Goal: Find specific page/section: Find specific page/section

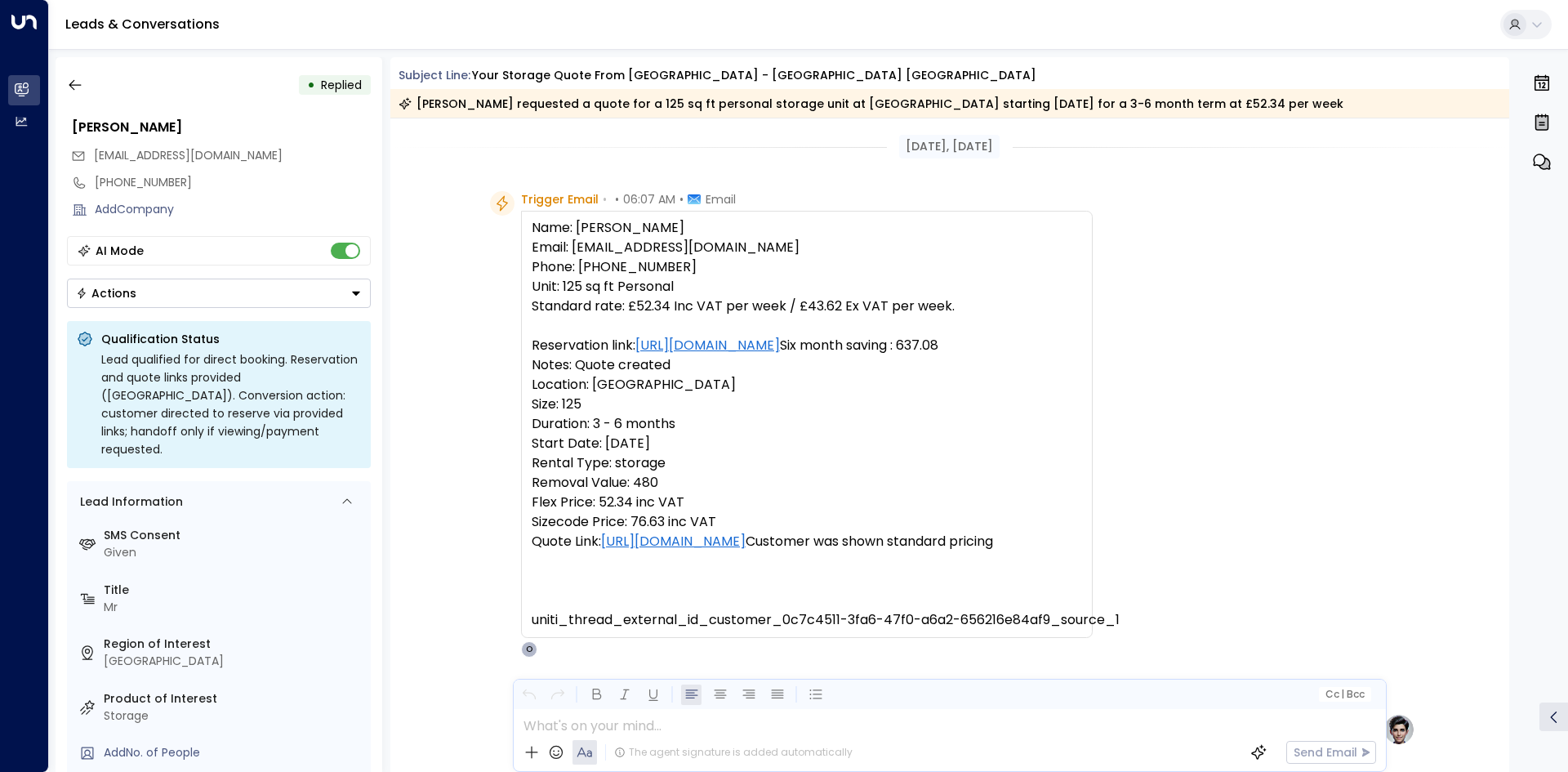
scroll to position [778, 0]
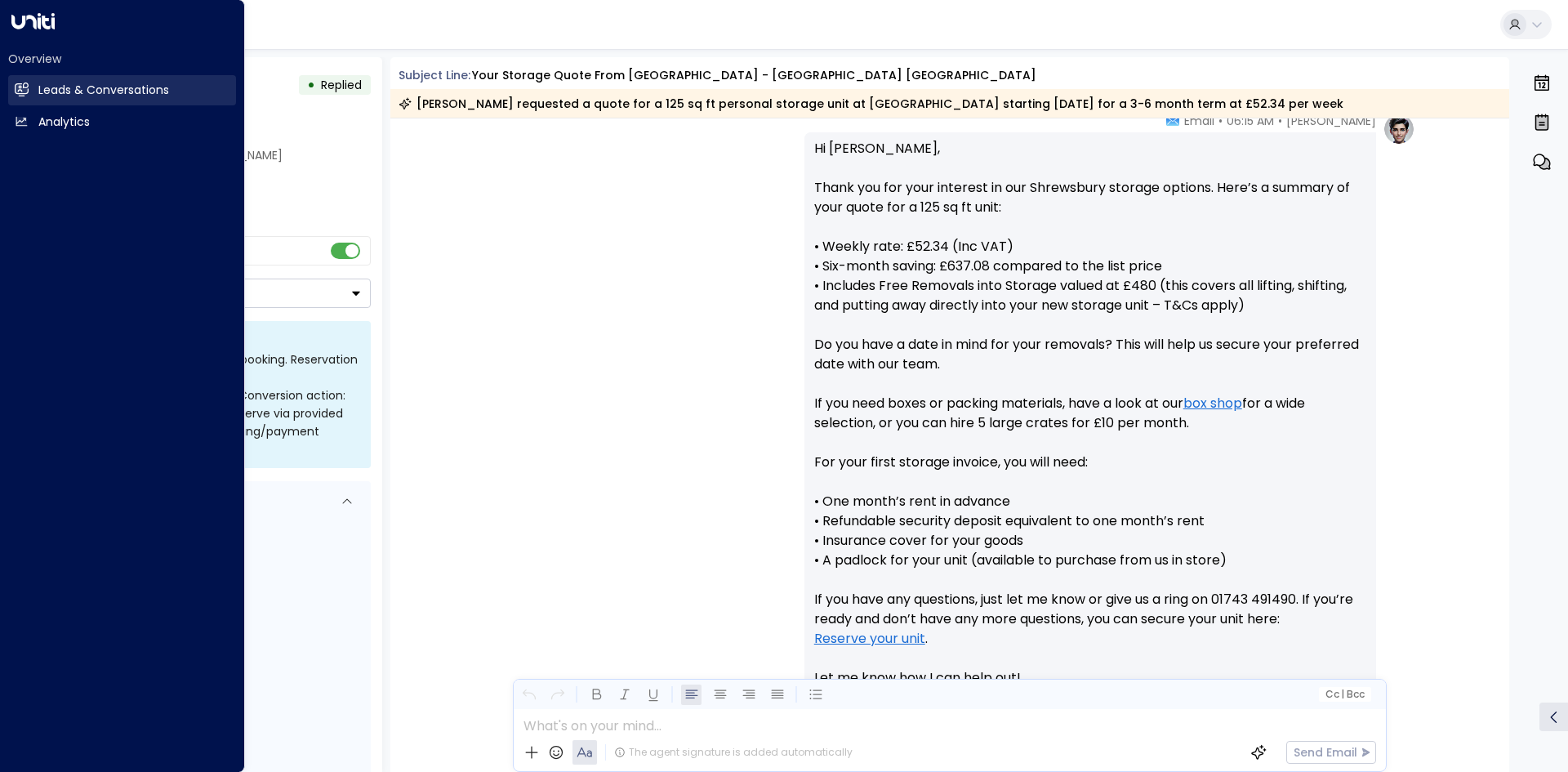
click at [99, 88] on h2 "Leads & Conversations" at bounding box center [104, 91] width 131 height 17
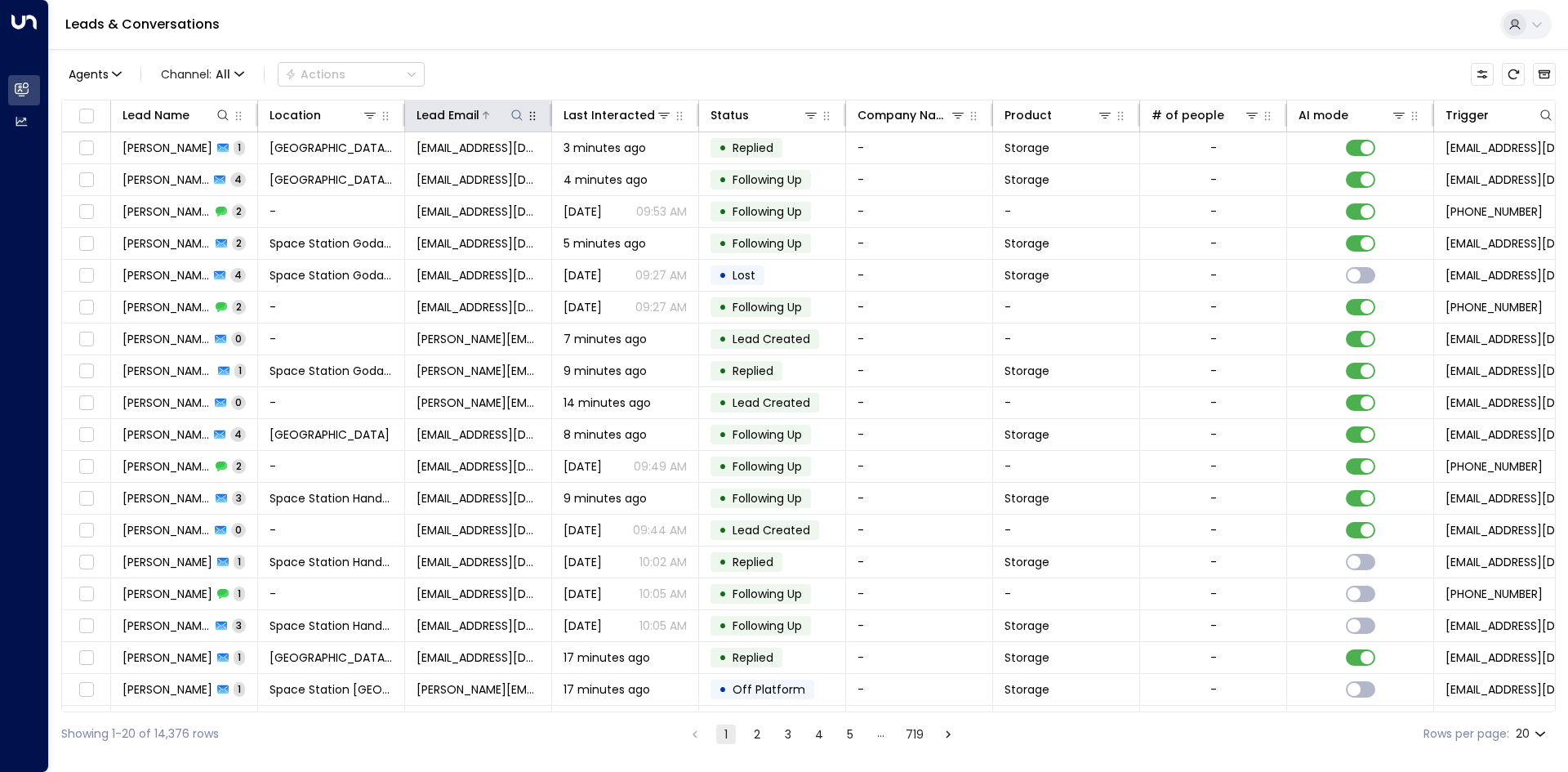
click at [521, 116] on icon at bounding box center [516, 114] width 13 height 13
type input "**********"
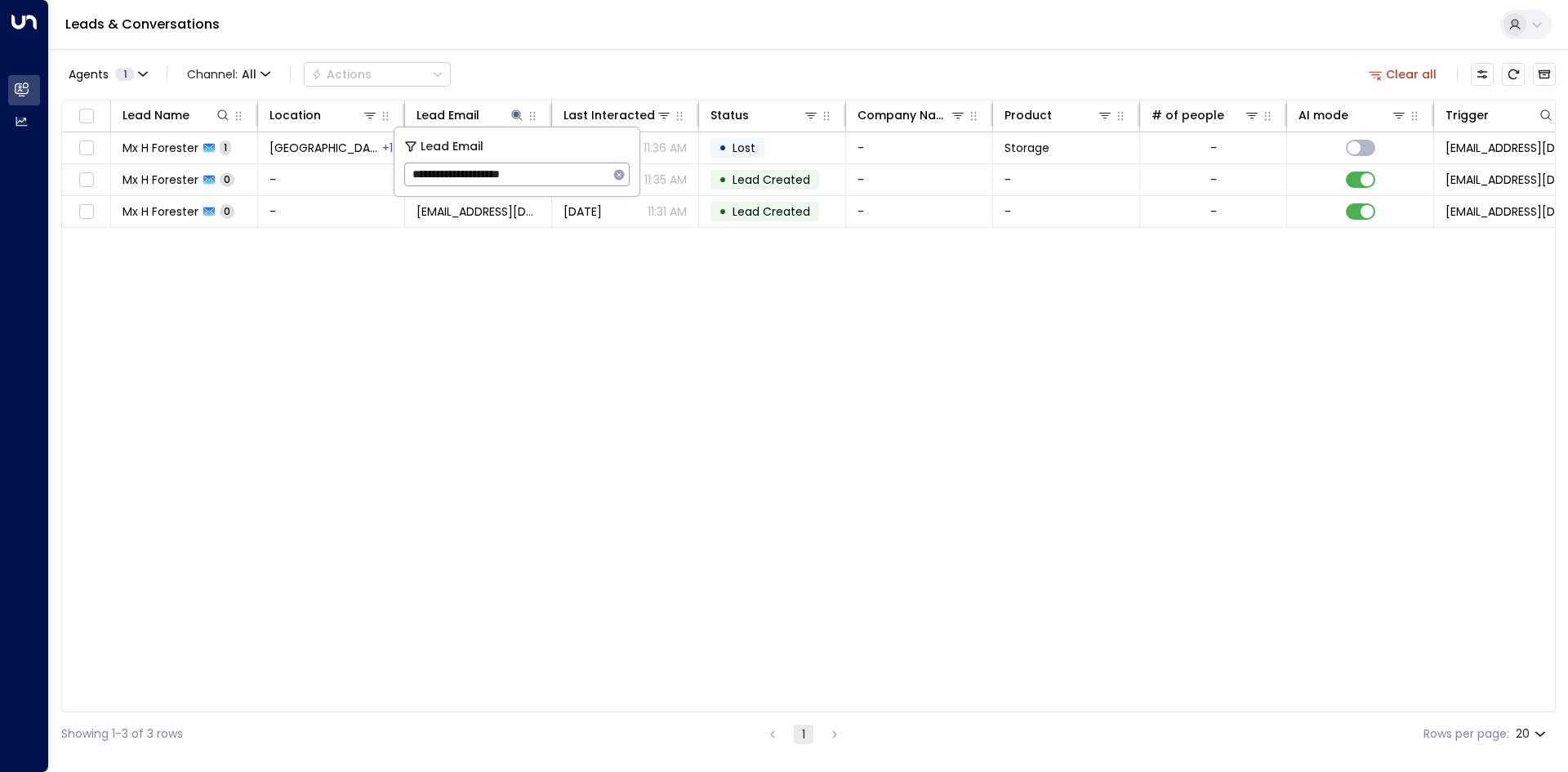
click at [602, 79] on div "Agents 1 Channel: All Actions Clear all" at bounding box center [808, 73] width 1494 height 34
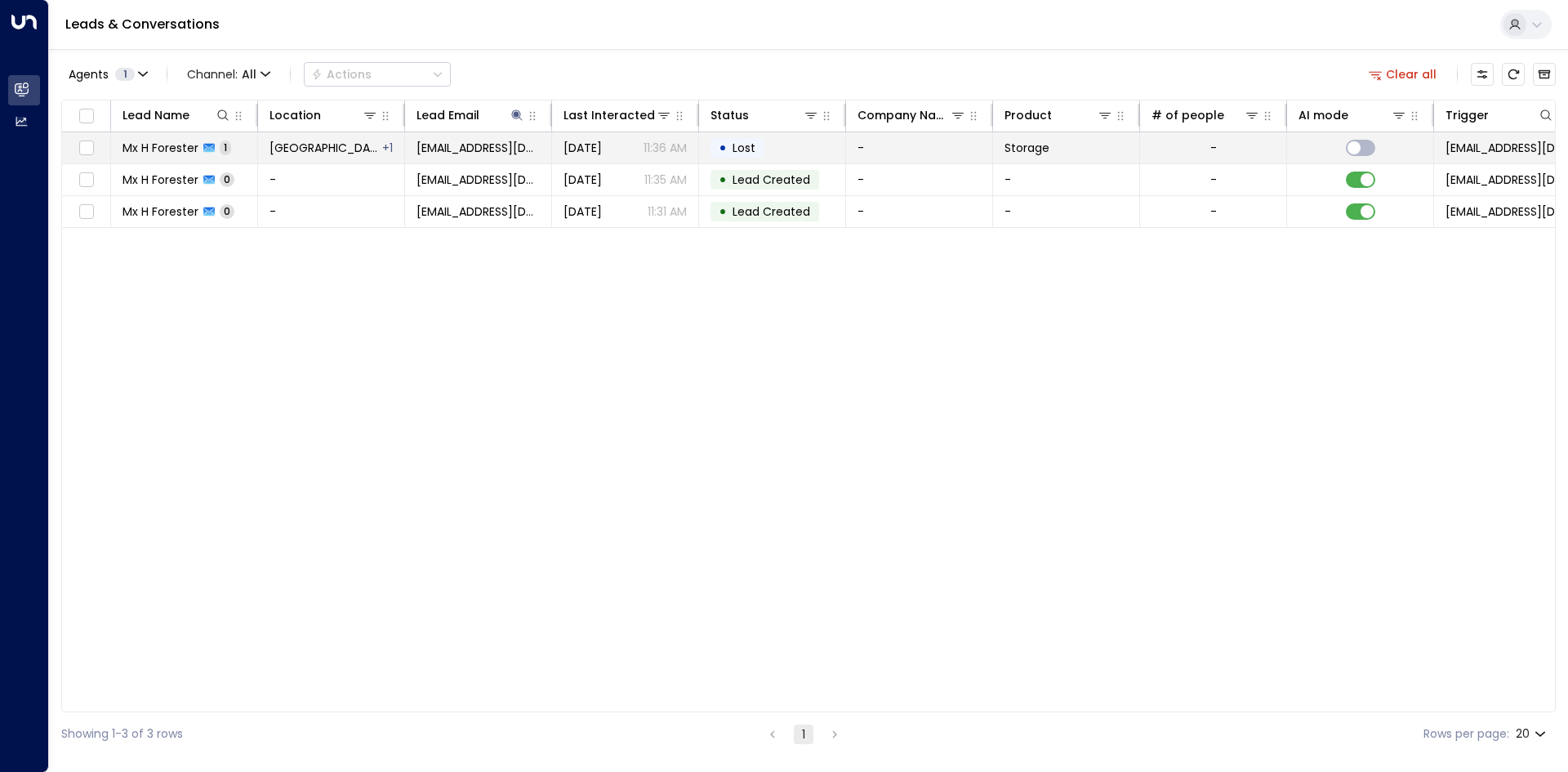
click at [386, 158] on td "Space Station Stirchley + 1" at bounding box center [332, 148] width 147 height 31
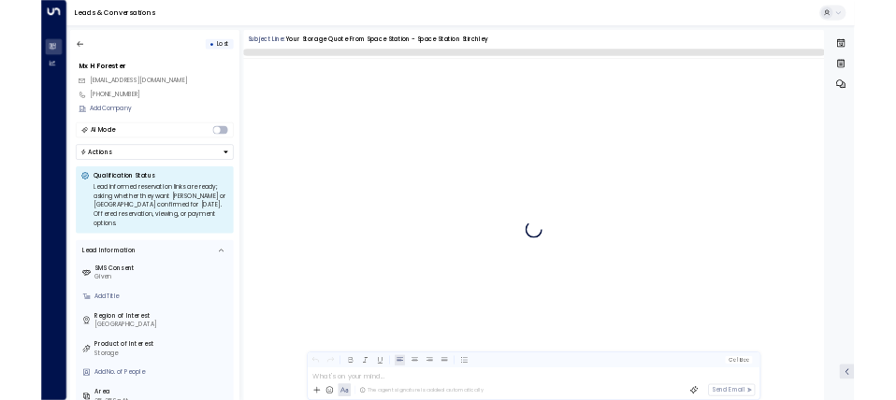
scroll to position [685, 0]
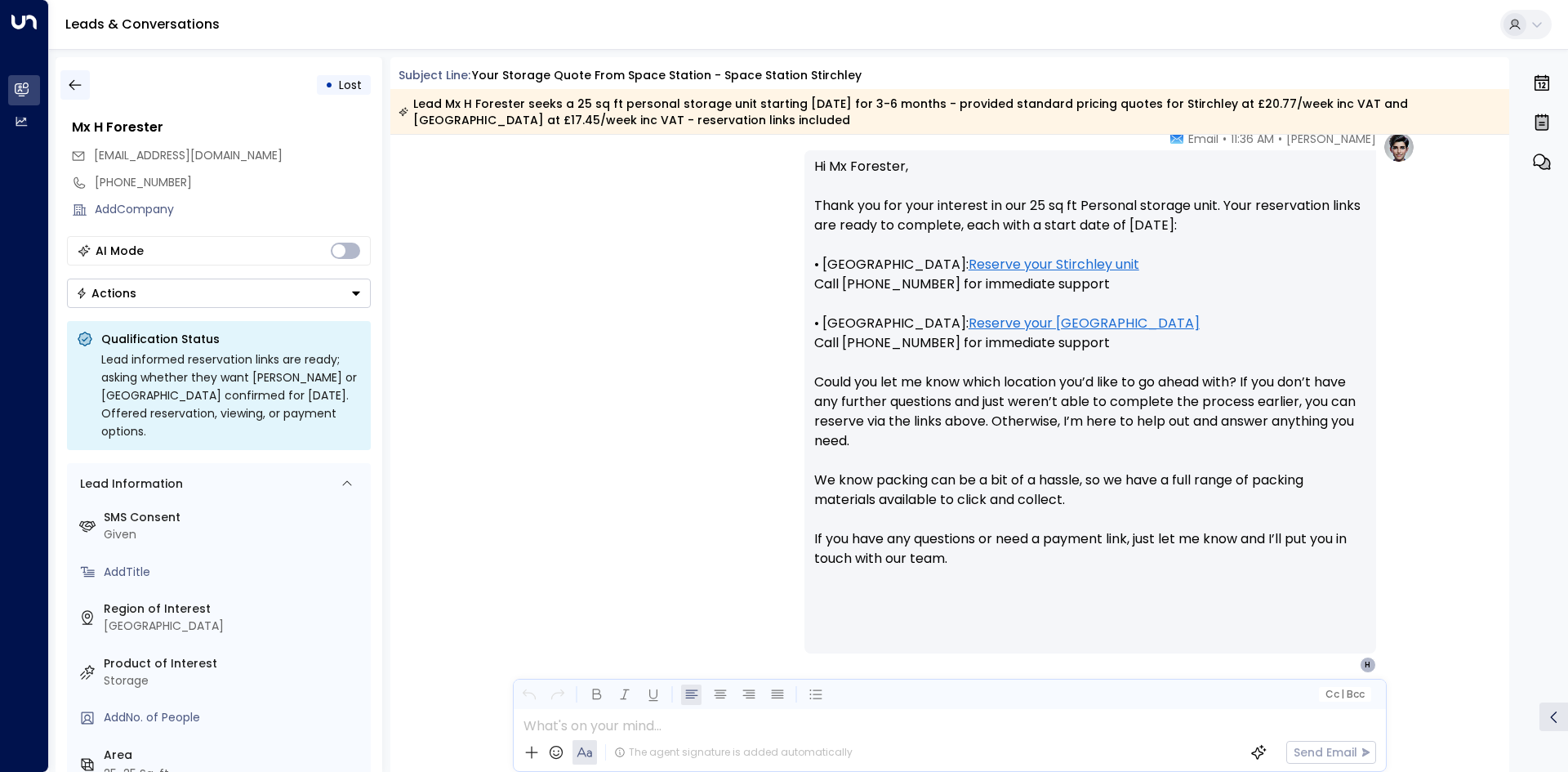
click at [65, 78] on button "button" at bounding box center [75, 85] width 30 height 30
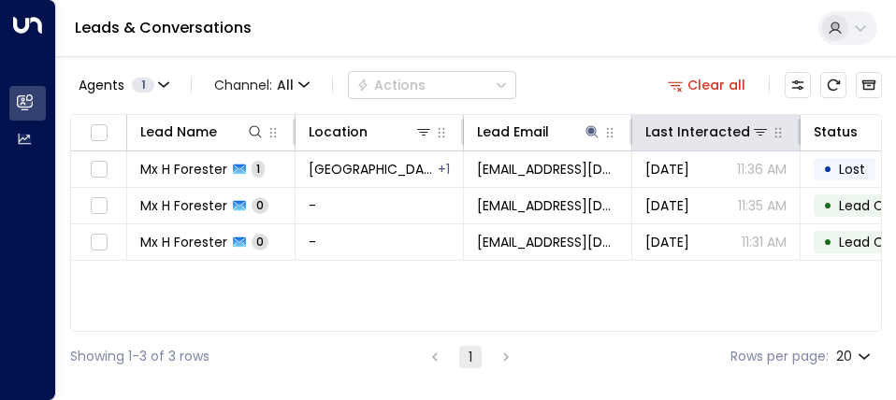
drag, startPoint x: 719, startPoint y: 82, endPoint x: 645, endPoint y: 120, distance: 82.8
click at [719, 82] on button "Clear all" at bounding box center [707, 85] width 94 height 26
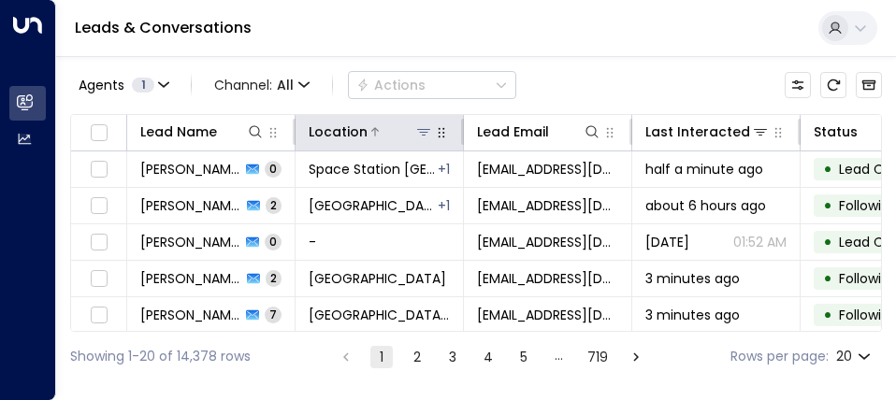
click at [425, 134] on icon at bounding box center [423, 131] width 15 height 15
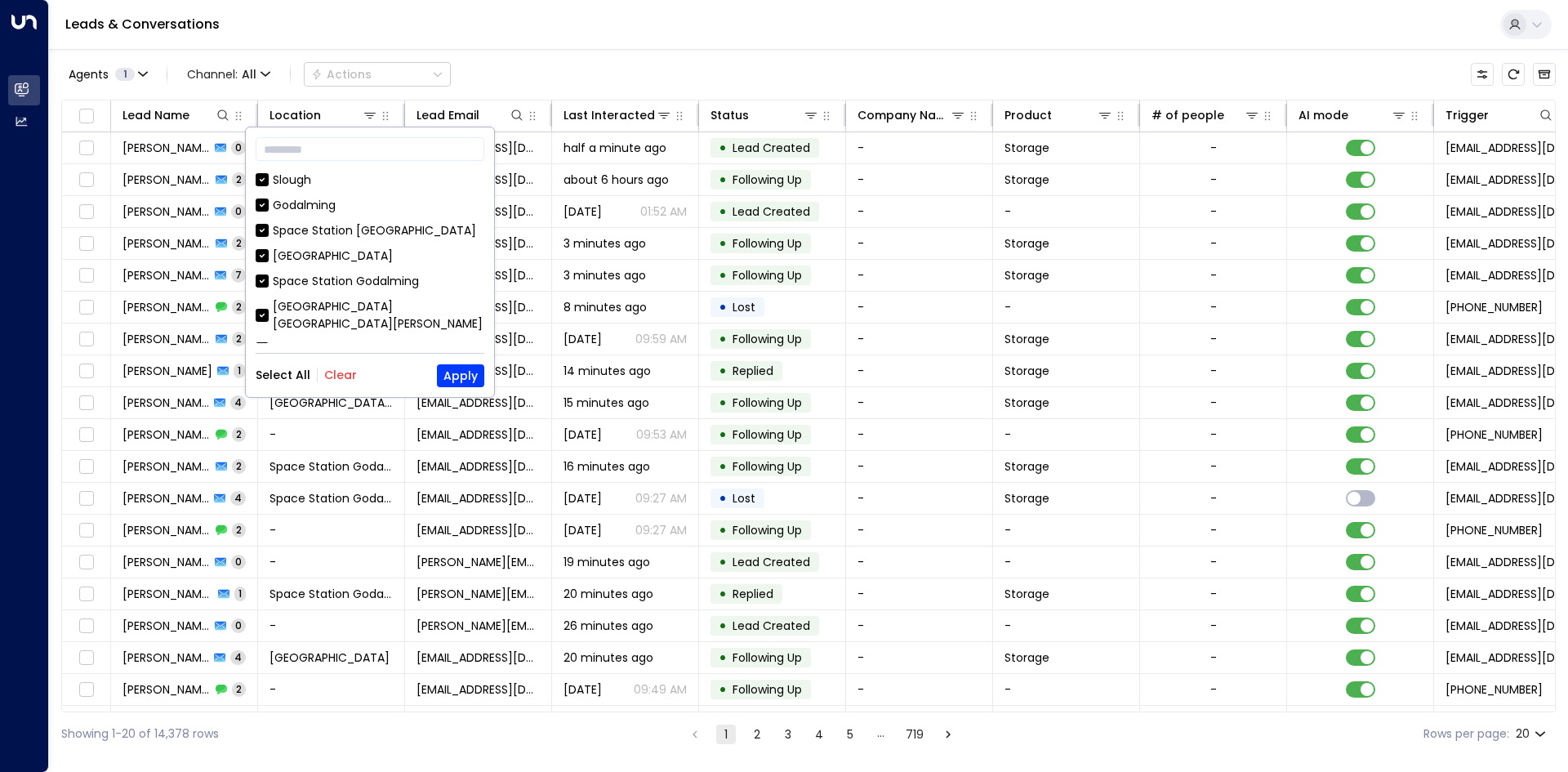
click at [331, 348] on div "Select All Clear Apply" at bounding box center [370, 376] width 229 height 23
click at [334, 348] on button "Clear" at bounding box center [340, 375] width 32 height 13
click at [334, 156] on input "text" at bounding box center [370, 148] width 229 height 31
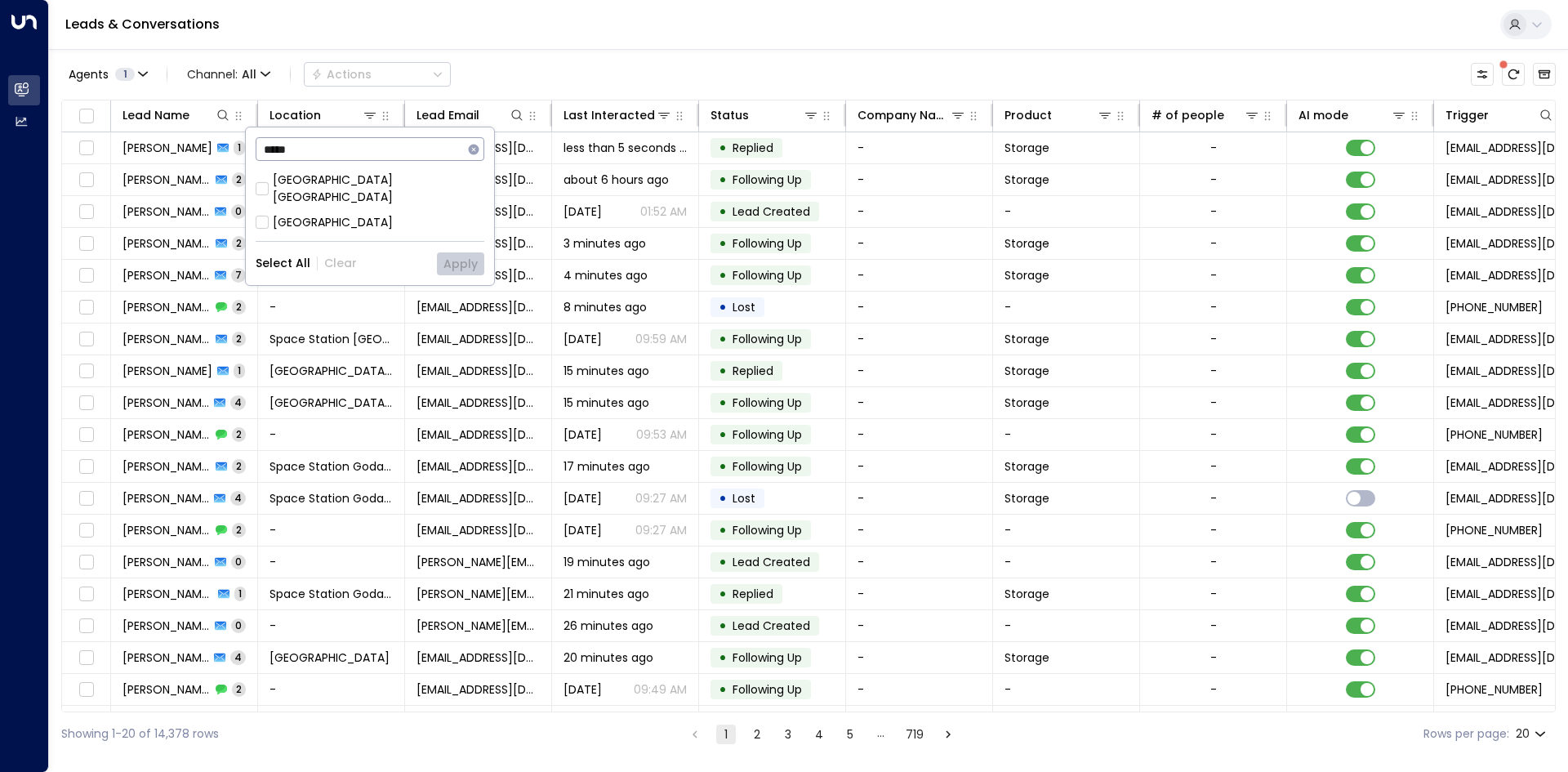
type input "*****"
click at [339, 183] on div "Space Station Shrewsbury" at bounding box center [378, 188] width 211 height 34
click at [457, 252] on button "Apply" at bounding box center [460, 264] width 47 height 23
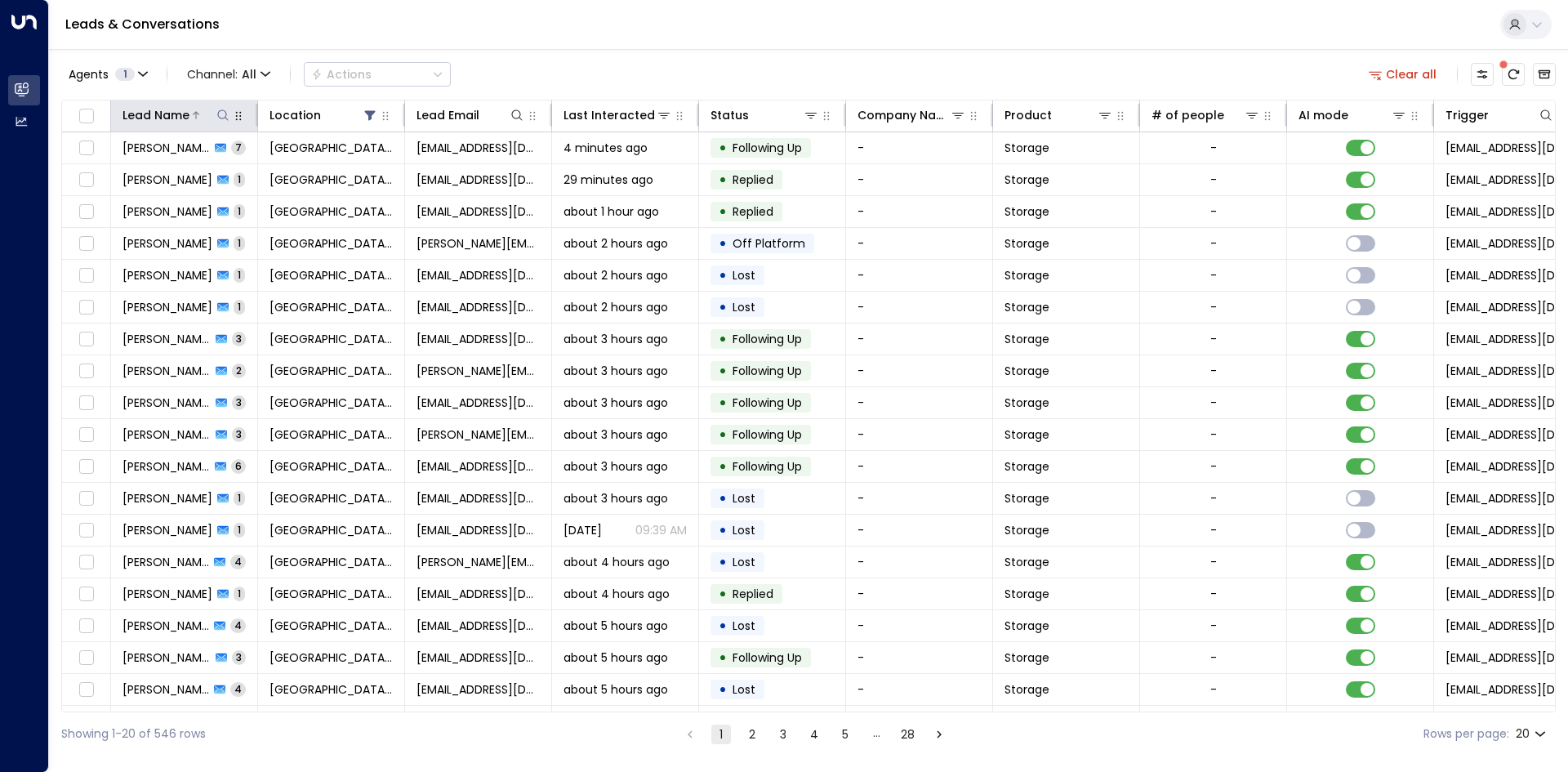
click at [226, 114] on icon at bounding box center [223, 114] width 10 height 10
type input "****"
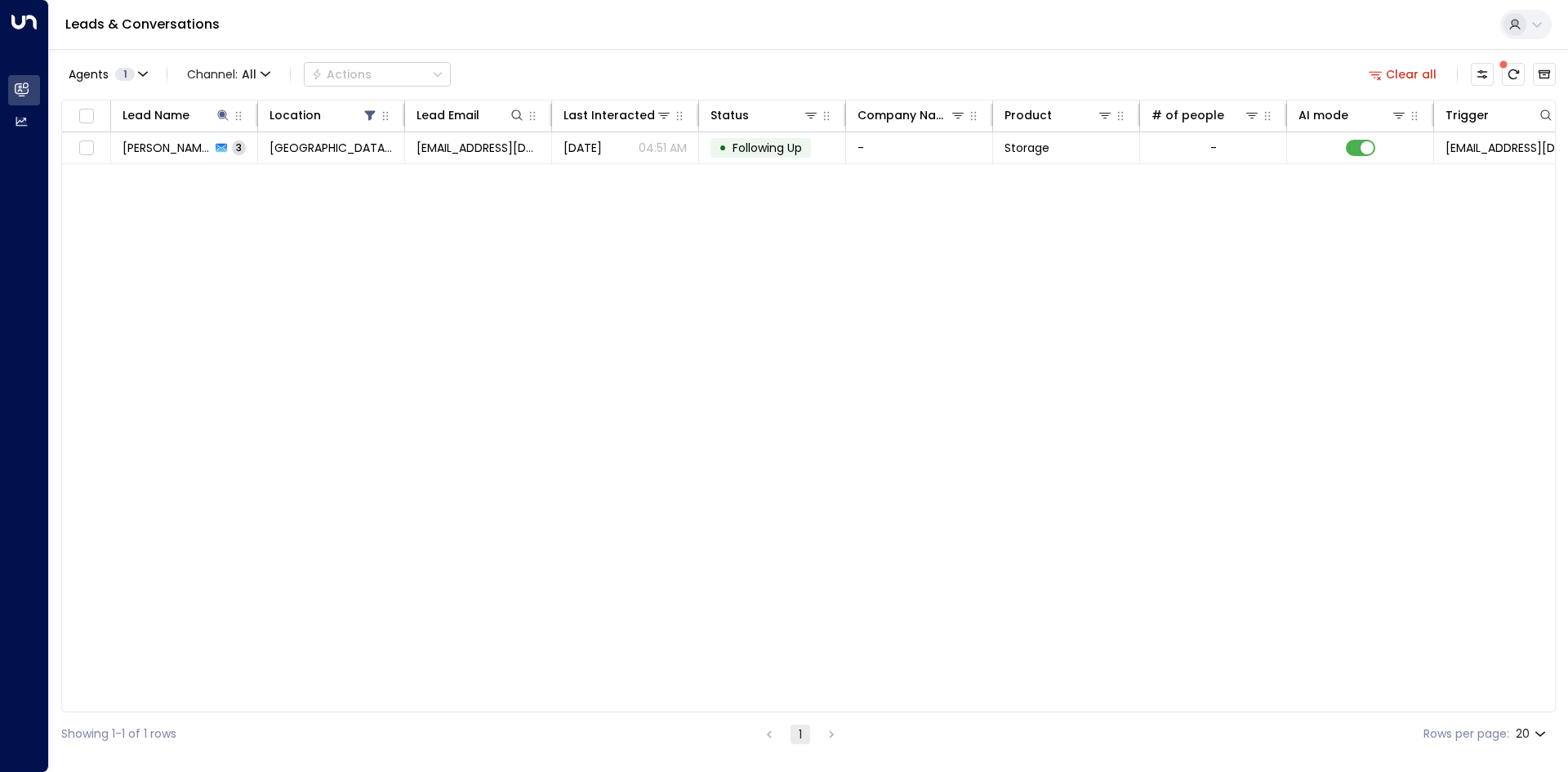
click at [781, 60] on div "Agents 1 Channel: All Actions Clear all" at bounding box center [808, 73] width 1494 height 34
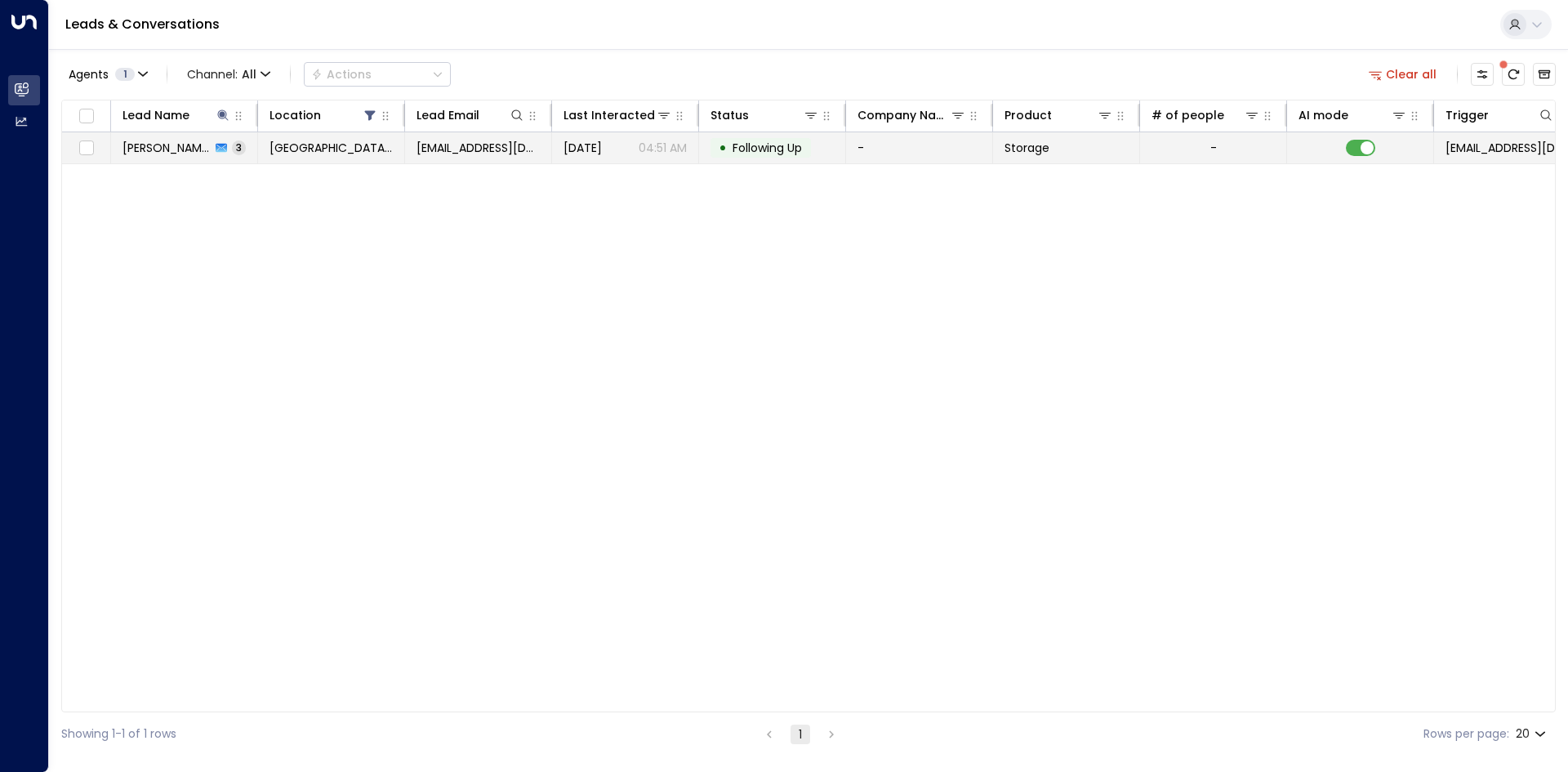
click at [756, 162] on td "• Following Up" at bounding box center [772, 148] width 147 height 31
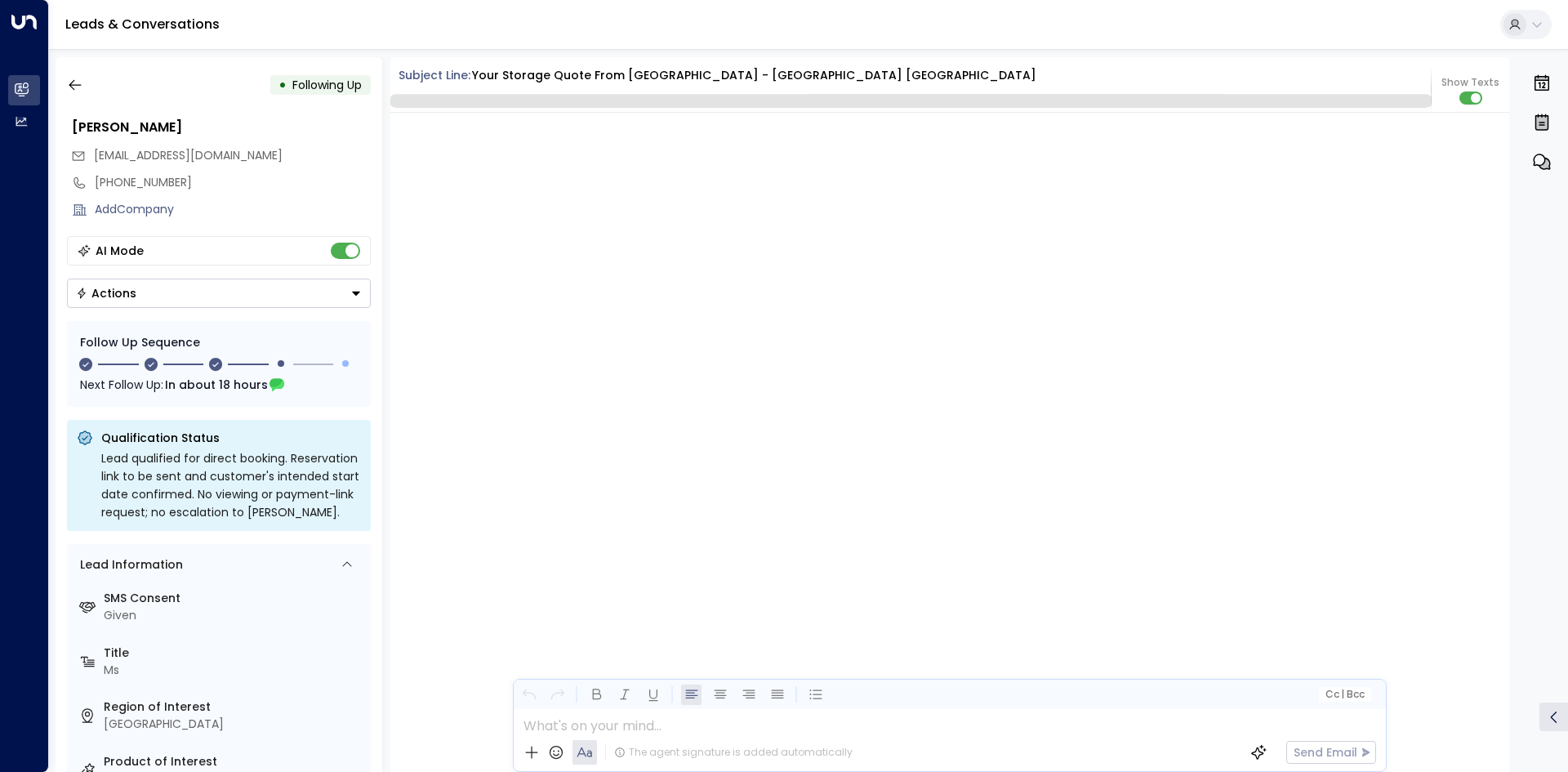
scroll to position [1877, 0]
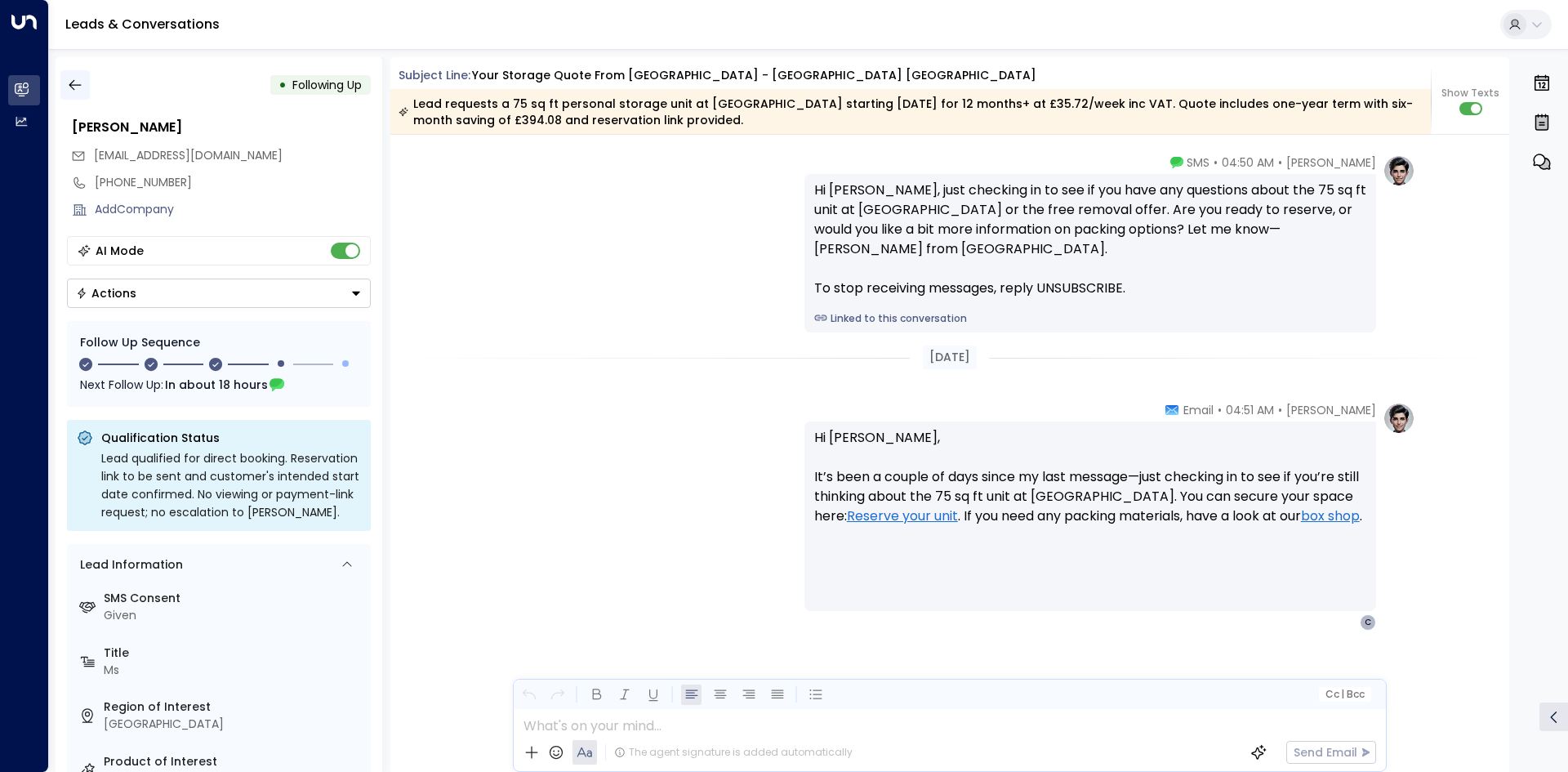
click at [79, 93] on button "button" at bounding box center [75, 85] width 30 height 30
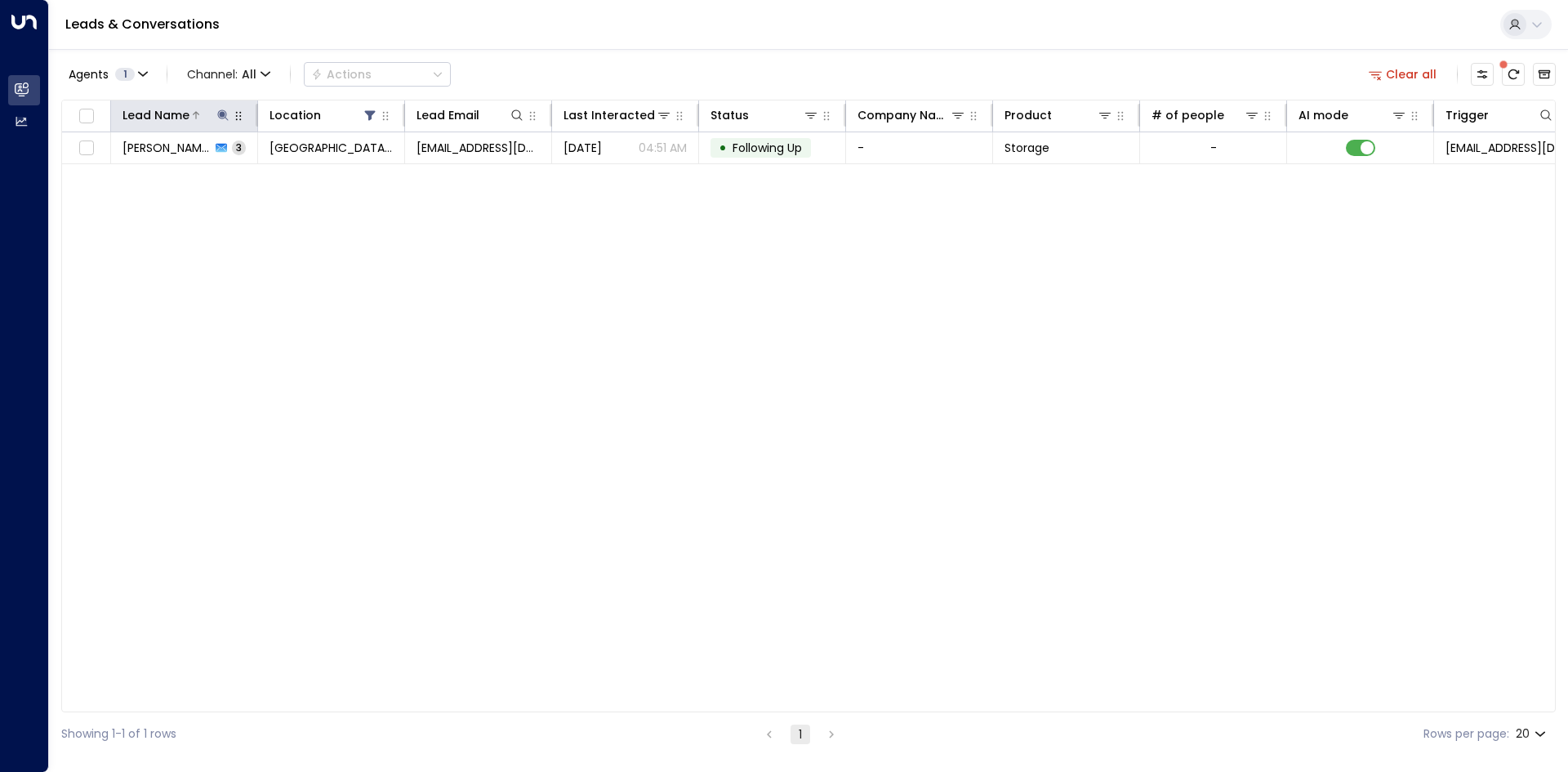
click at [222, 119] on icon at bounding box center [223, 114] width 10 height 10
click at [319, 175] on icon "button" at bounding box center [325, 175] width 13 height 13
click at [721, 341] on div "Lead Name Location Lead Email Last Interacted Status Company Name Product # of …" at bounding box center [808, 405] width 1494 height 612
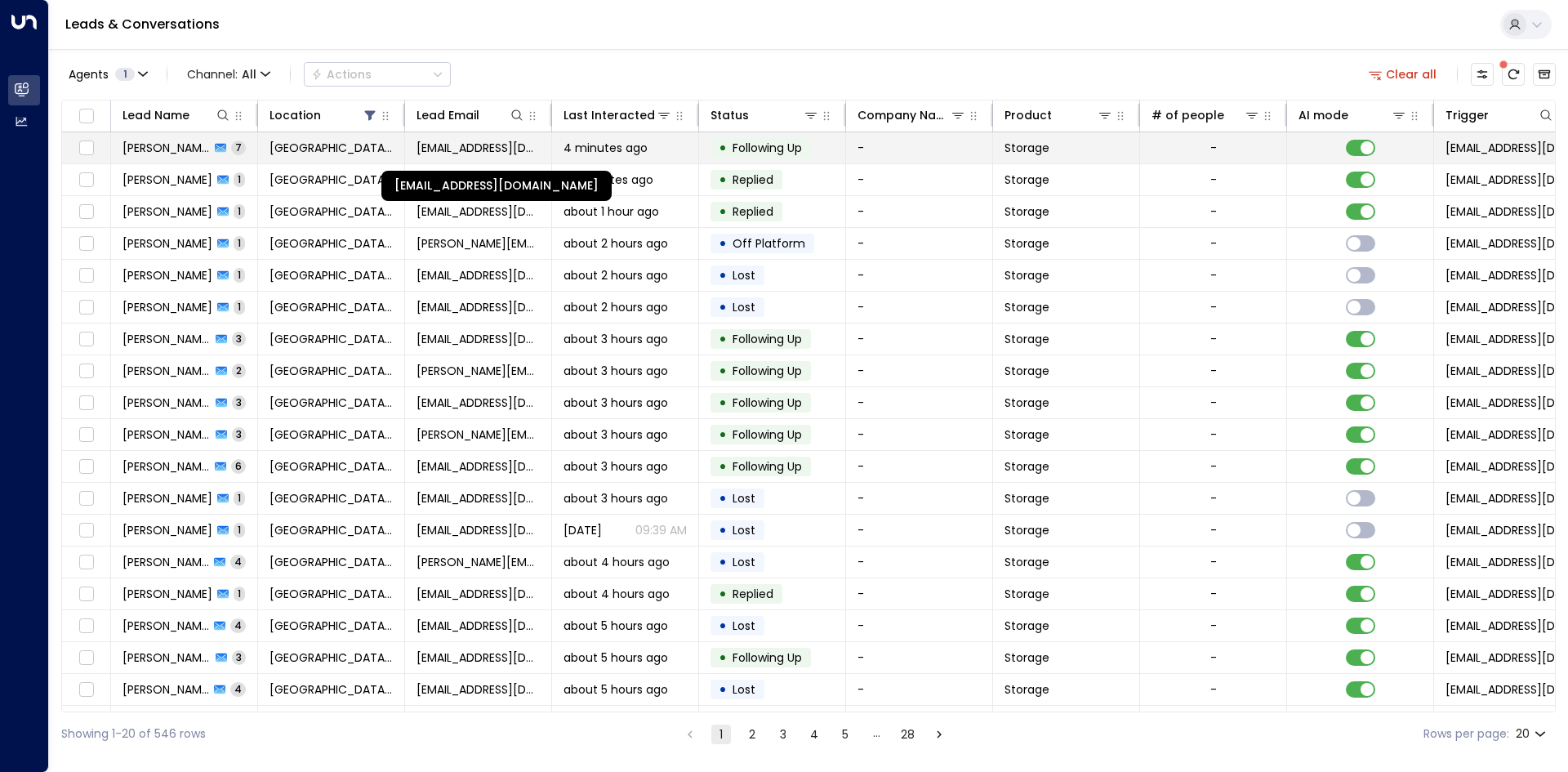
click at [510, 140] on span "paulmoorecraig@gmail.com" at bounding box center [478, 148] width 123 height 17
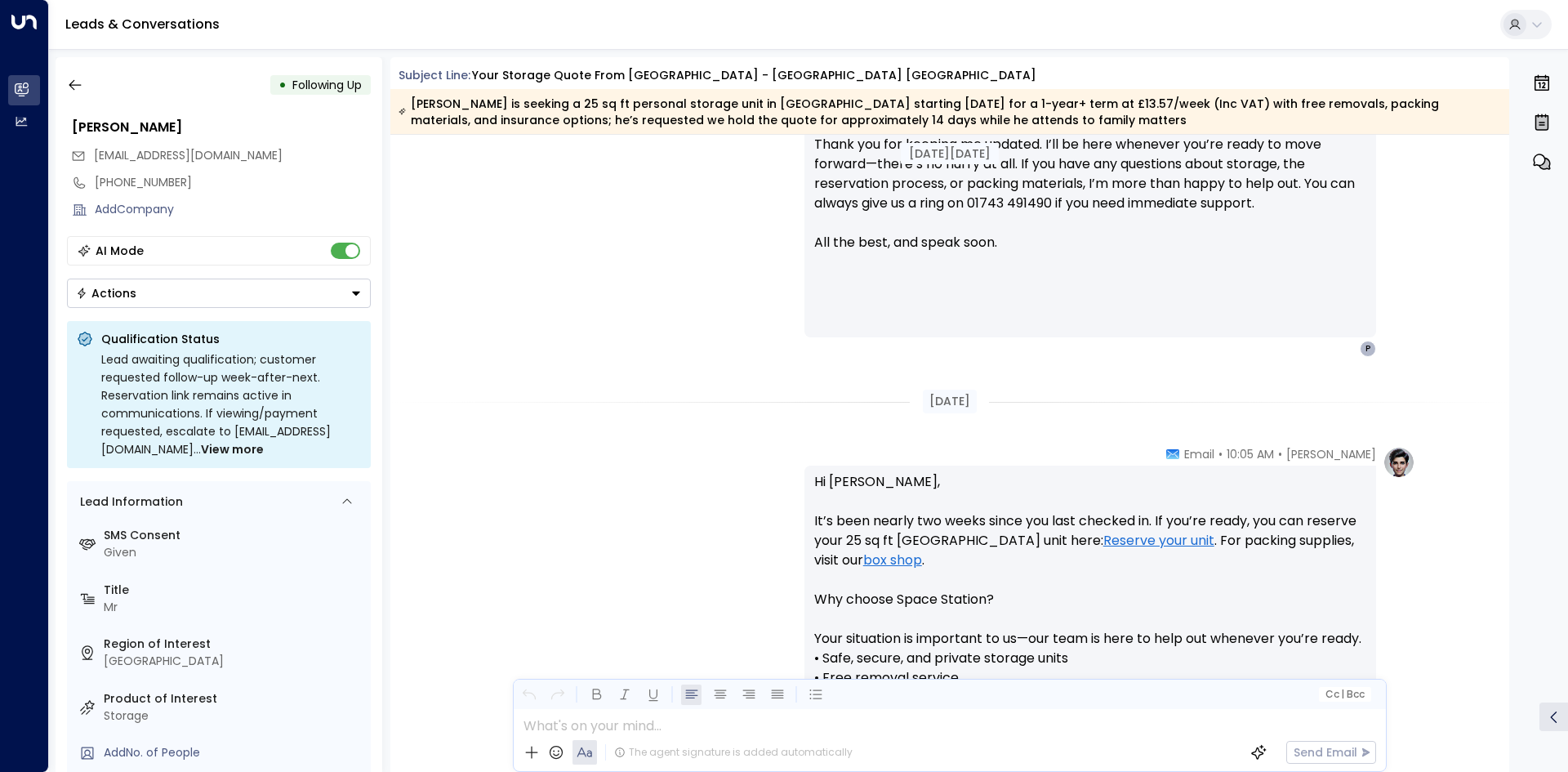
scroll to position [2789, 0]
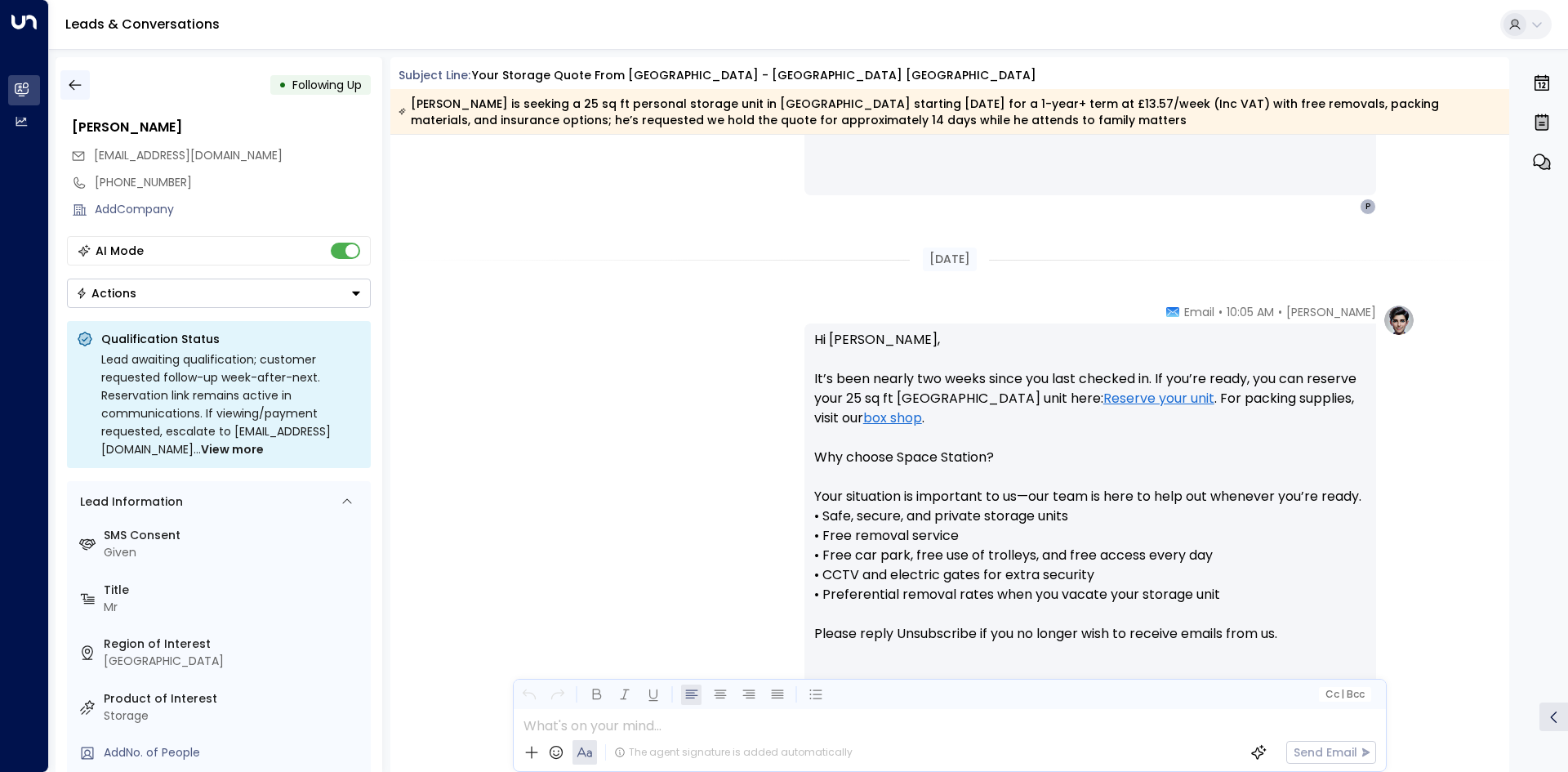
click at [78, 88] on icon "button" at bounding box center [75, 85] width 17 height 17
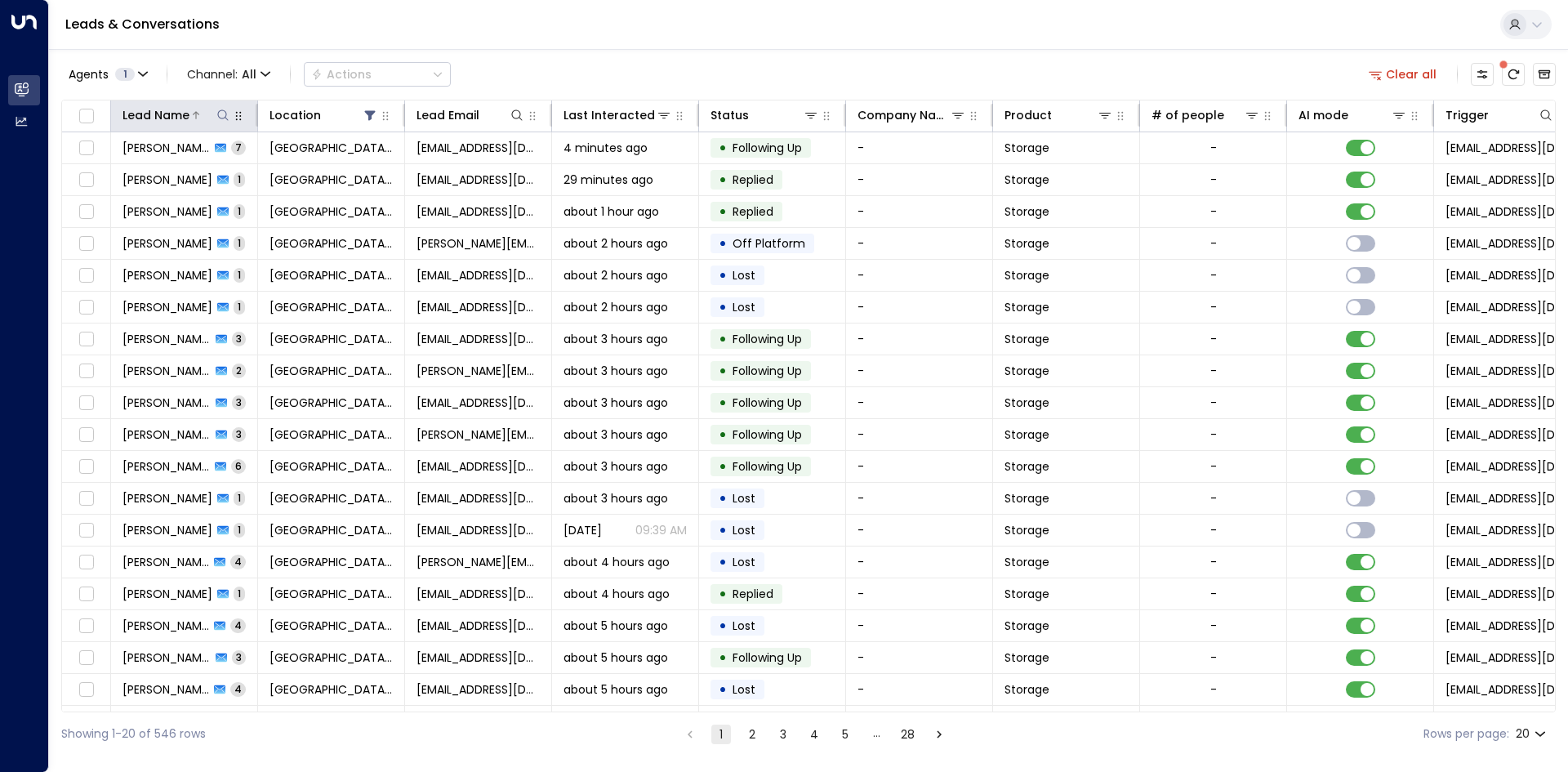
click at [226, 107] on button at bounding box center [223, 115] width 17 height 17
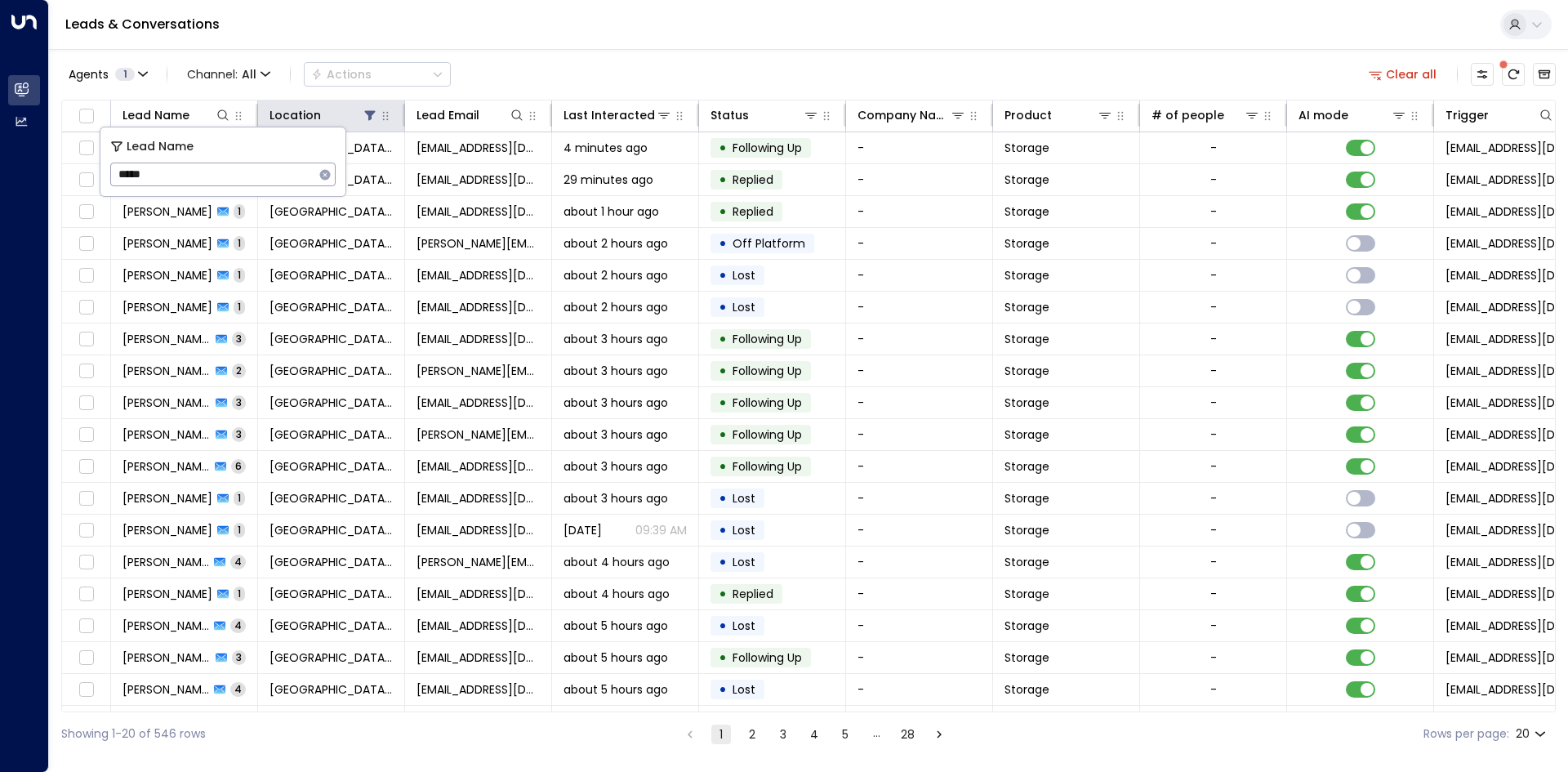
type input "*****"
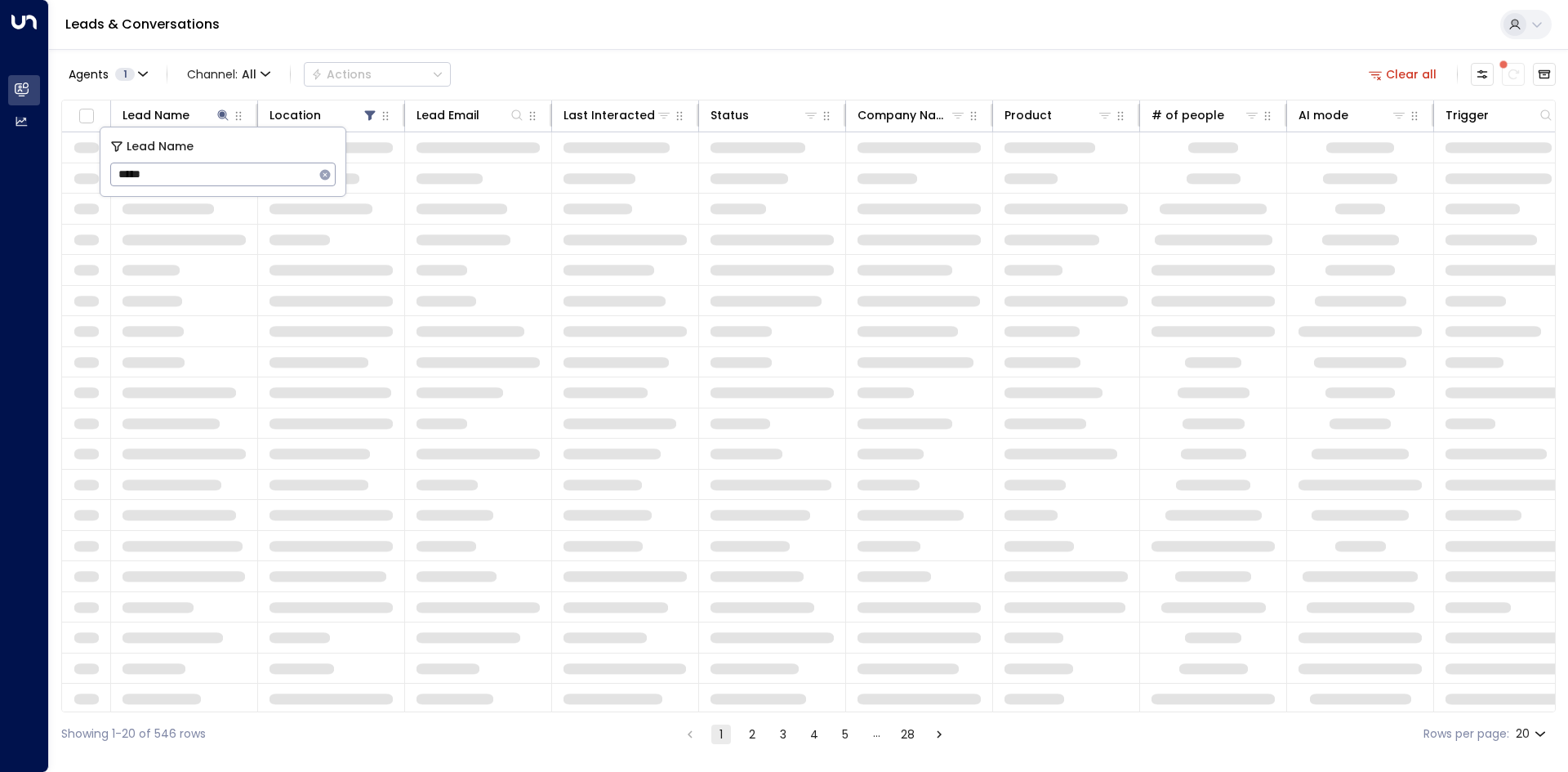
click at [621, 62] on div "Agents 1 Channel: All Actions Clear all" at bounding box center [808, 73] width 1494 height 34
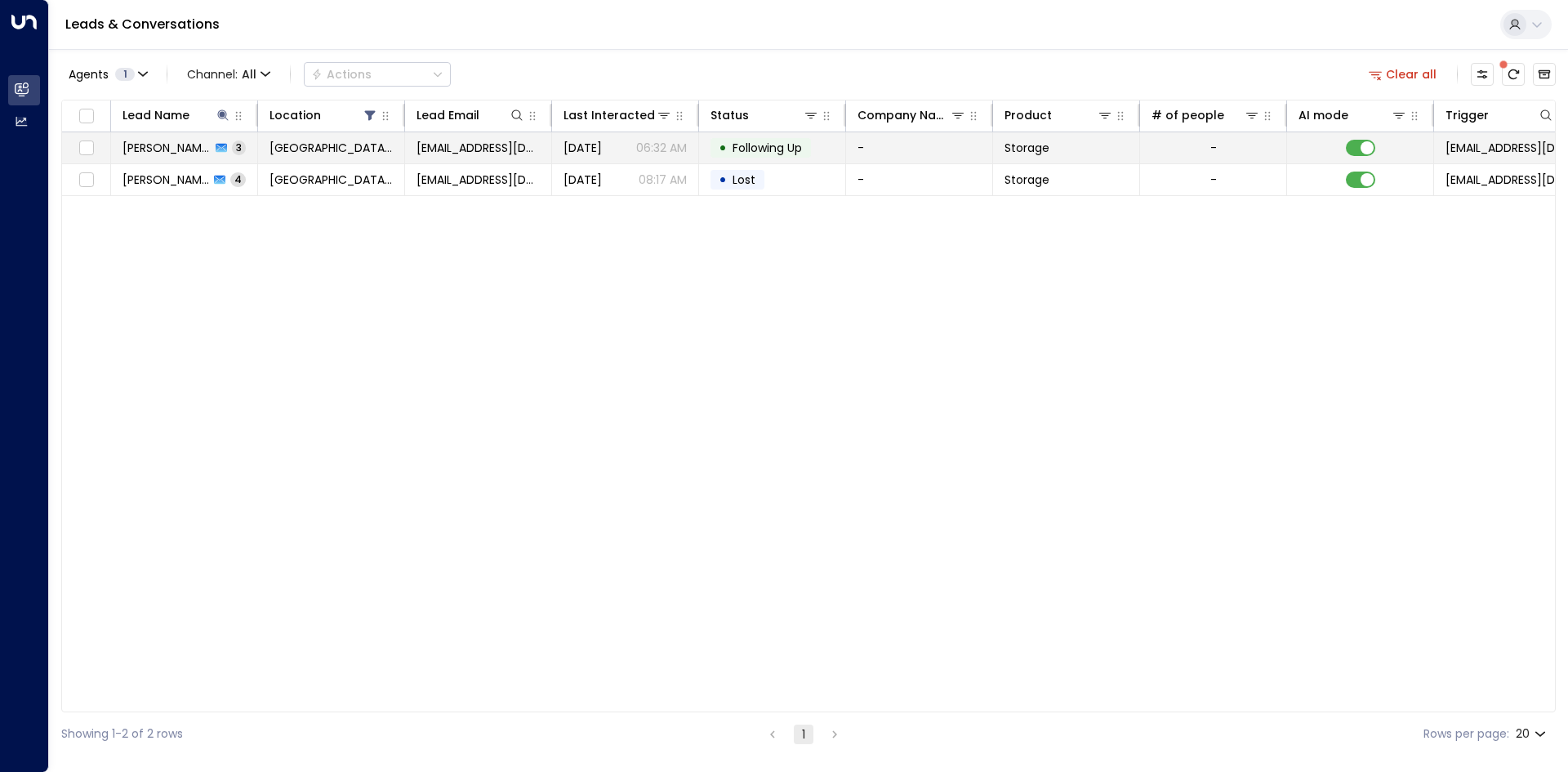
click at [583, 154] on span "[DATE]" at bounding box center [582, 148] width 38 height 17
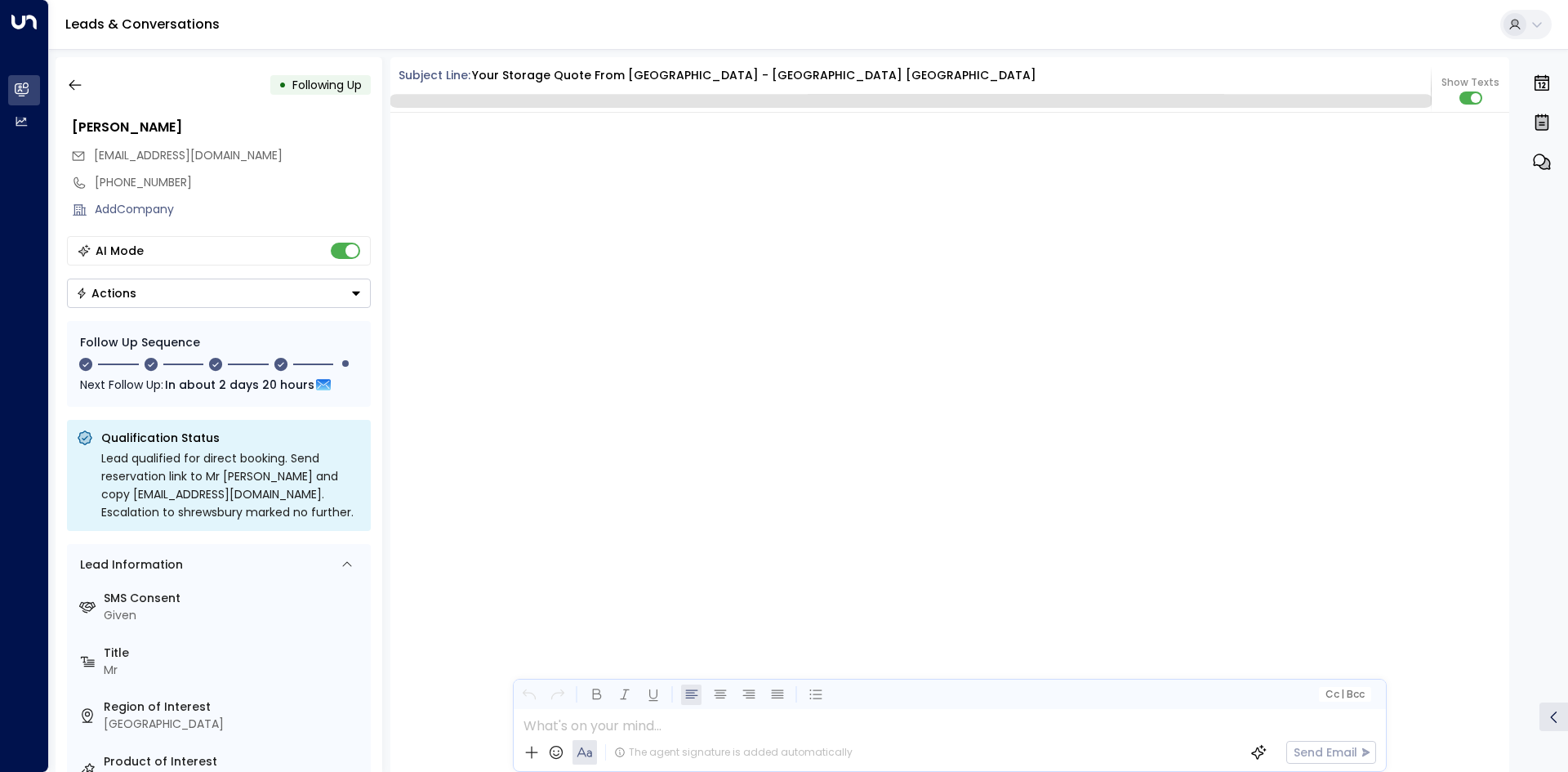
scroll to position [2710, 0]
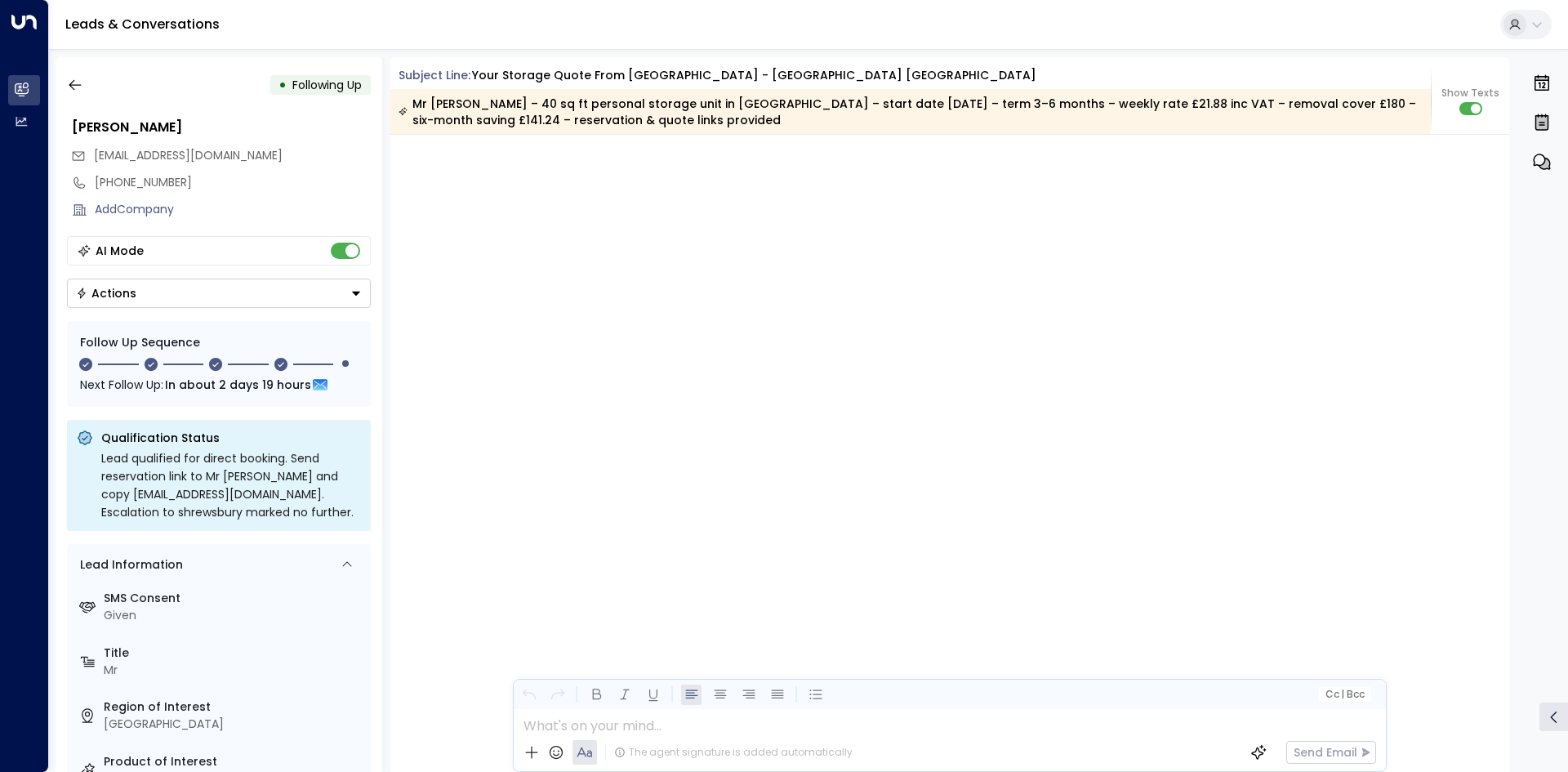
scroll to position [2732, 0]
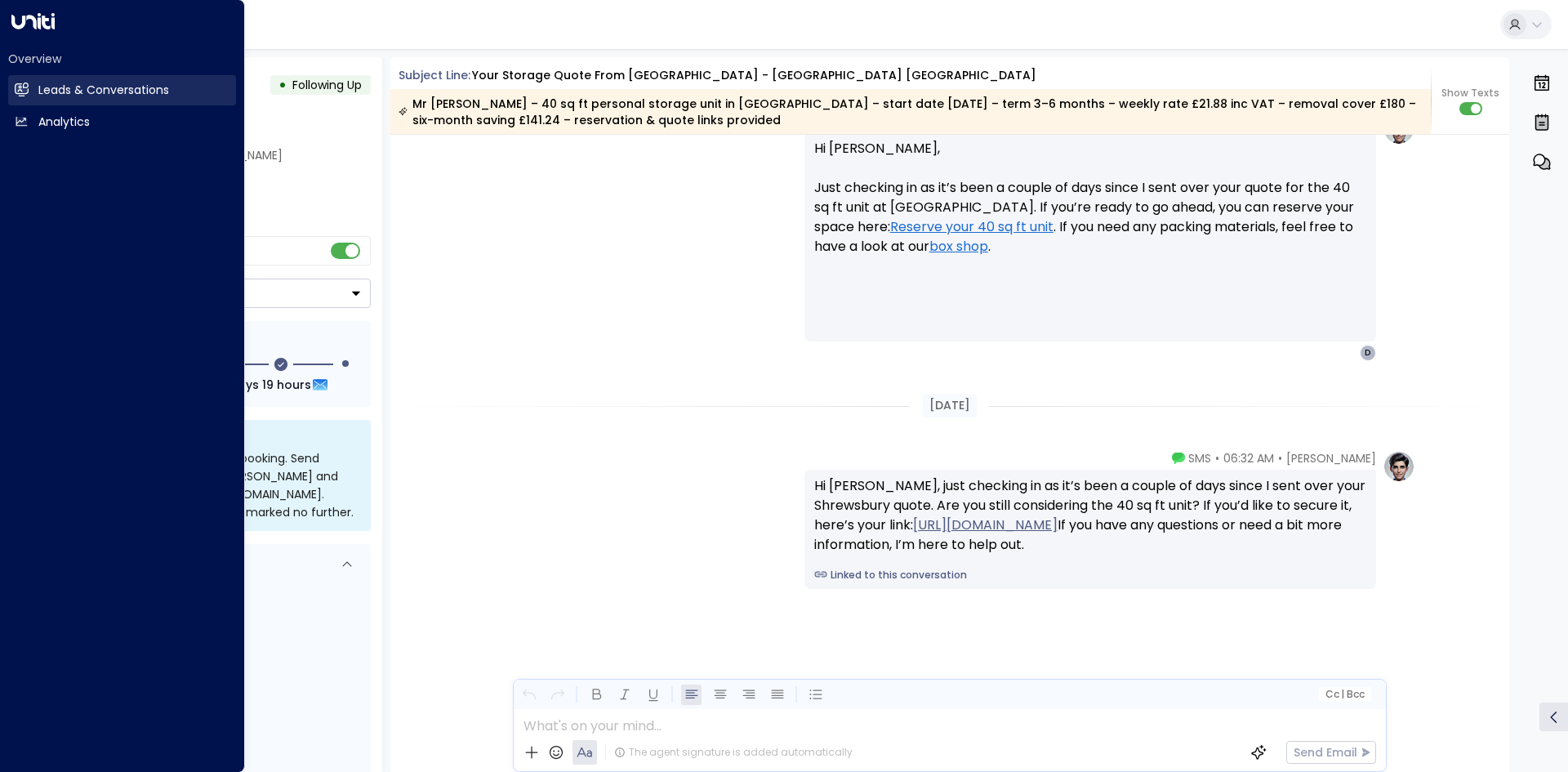
click at [29, 95] on link "Leads & Conversations Leads & Conversations" at bounding box center [121, 90] width 228 height 31
